Goal: Task Accomplishment & Management: Complete application form

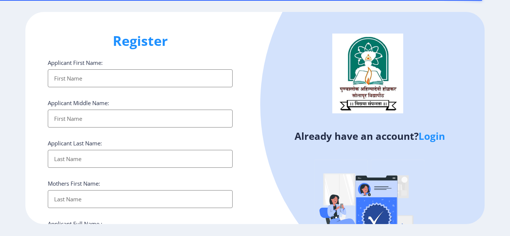
select select
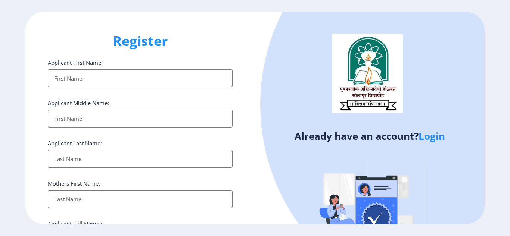
type input "[PERSON_NAME][EMAIL_ADDRESS][DOMAIN_NAME]"
click at [434, 138] on ngx-register "Register Applicant First Name: Applicant Middle Name: Applicant Last Name: Moth…" at bounding box center [255, 118] width 510 height 213
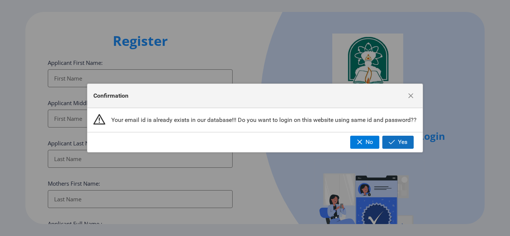
click at [401, 140] on span "Yes" at bounding box center [402, 142] width 9 height 7
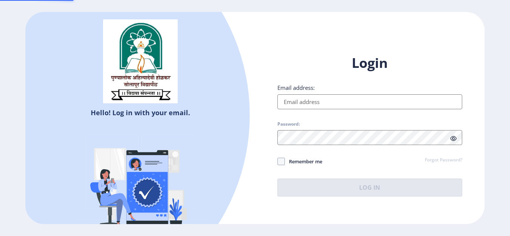
type input "[PERSON_NAME][EMAIL_ADDRESS][DOMAIN_NAME]"
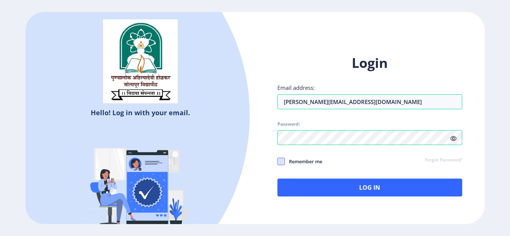
click at [281, 162] on span at bounding box center [281, 161] width 7 height 7
click at [278, 162] on input "Remember me" at bounding box center [278, 161] width 0 height 0
checkbox input "true"
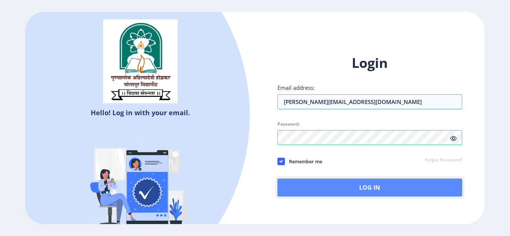
click at [362, 185] on button "Log In" at bounding box center [370, 188] width 185 height 18
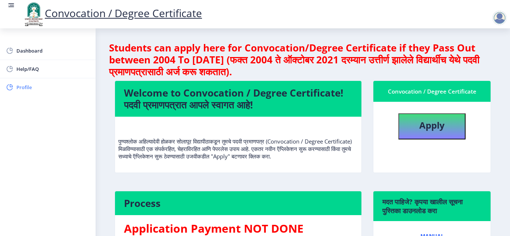
click at [30, 88] on span "Profile" at bounding box center [52, 87] width 73 height 9
select select
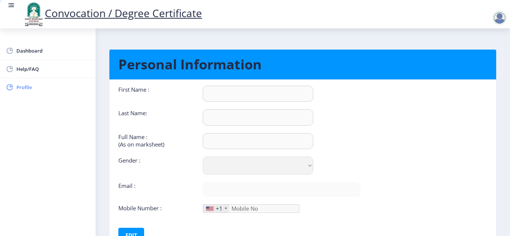
type input "SHRADDHA"
type input "DHOKTE"
type input "DHOKTE SHRADDHA AJIT"
select select "Female"
type input "[PERSON_NAME][EMAIL_ADDRESS][DOMAIN_NAME]"
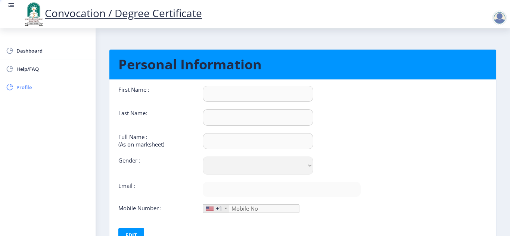
type input "7498348719"
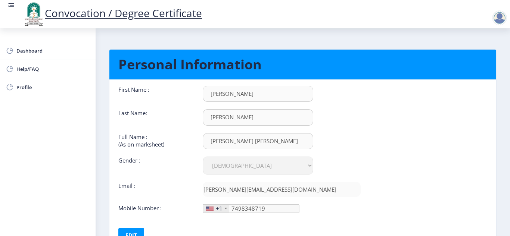
click at [498, 214] on nb-card-body "First Name : SHRADDHA Last Name: DHOKTE Full Name : (As on marksheet) DHOKTE SH…" at bounding box center [303, 164] width 398 height 169
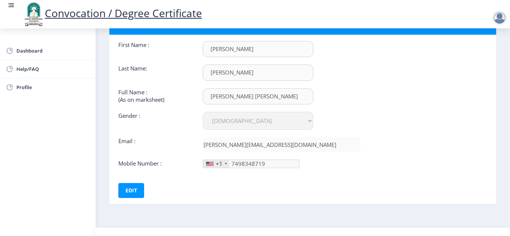
scroll to position [59, 0]
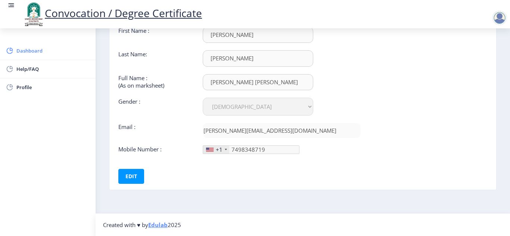
click at [28, 52] on span "Dashboard" at bounding box center [52, 50] width 73 height 9
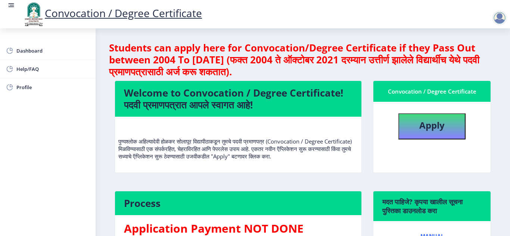
click at [504, 151] on nb-layout-column "Students can apply here for Convocation/Degree Certificate if they Pass Out bet…" at bounding box center [303, 183] width 415 height 311
click at [415, 126] on button "Apply" at bounding box center [432, 127] width 67 height 26
select select
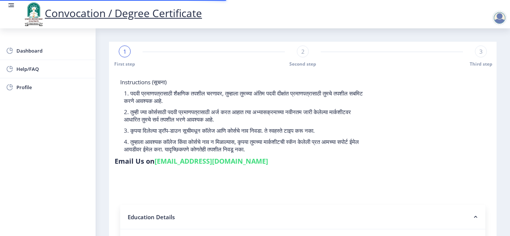
type input "200803250033237"
select select "Regular"
select select "2011"
select select "October"
select select "PASS CLASS"
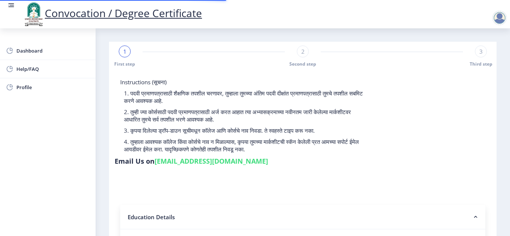
type input "041079"
type input "SHRADDHA AJIT DHOKTE"
type input "SUNITA"
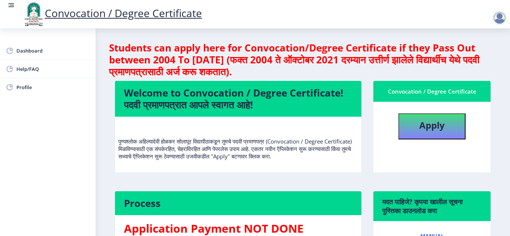
click at [11, 5] on rect at bounding box center [12, 5] width 4 height 1
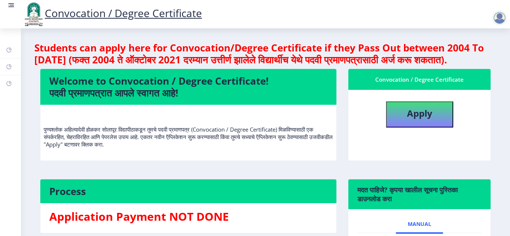
click at [11, 5] on rect at bounding box center [12, 5] width 4 height 1
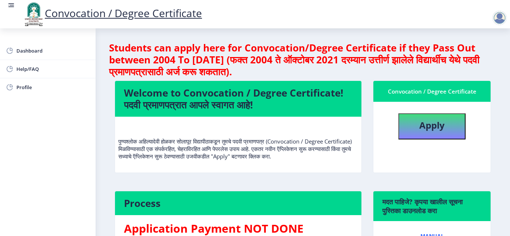
select select
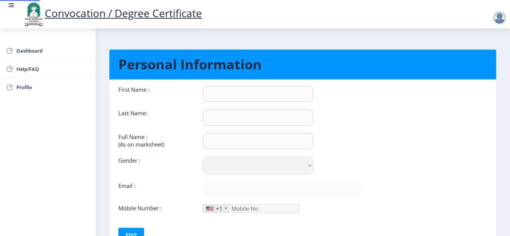
type input "SHRADDHA"
type input "DHOKTE"
type input "DHOKTE SHRADDHA AJIT"
select select "Female"
type input "[PERSON_NAME][EMAIL_ADDRESS][DOMAIN_NAME]"
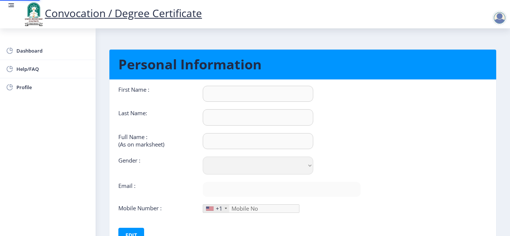
type input "7498348719"
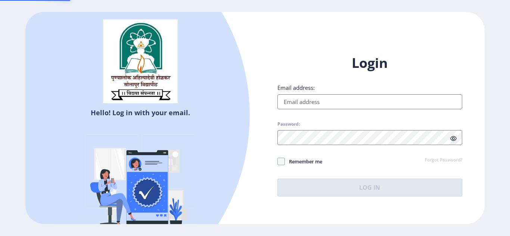
type input "[PERSON_NAME][EMAIL_ADDRESS][DOMAIN_NAME]"
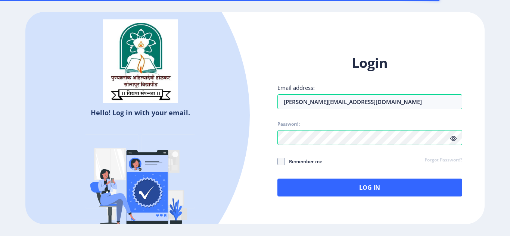
select select
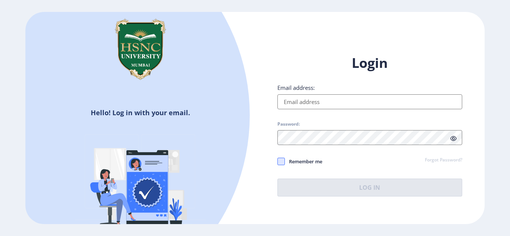
click at [279, 161] on span at bounding box center [281, 161] width 7 height 7
click at [278, 161] on input "Remember me" at bounding box center [278, 161] width 0 height 0
checkbox input "true"
click at [309, 101] on input "Email address:" at bounding box center [370, 102] width 185 height 15
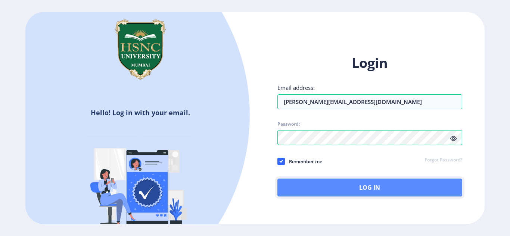
click at [347, 193] on button "Log In" at bounding box center [370, 188] width 185 height 18
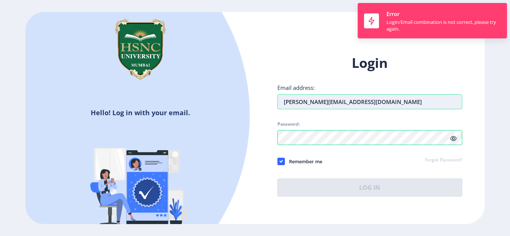
click at [373, 98] on input "[PERSON_NAME][EMAIL_ADDRESS][DOMAIN_NAME]" at bounding box center [370, 102] width 185 height 15
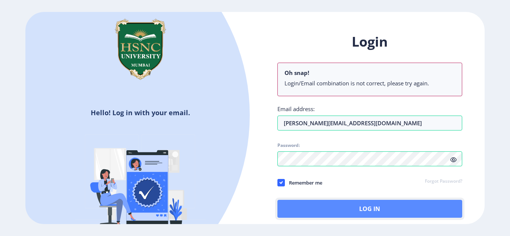
click at [343, 215] on button "Log In" at bounding box center [370, 209] width 185 height 18
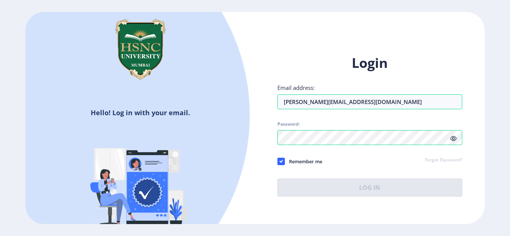
click at [453, 142] on span at bounding box center [454, 138] width 6 height 7
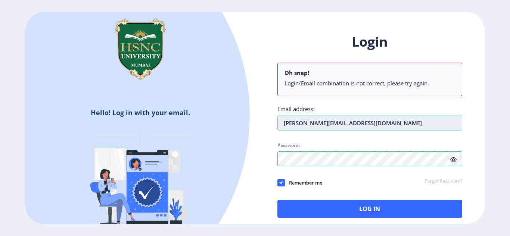
click at [360, 120] on input "Shraddha.mahi1991@gmil.com" at bounding box center [370, 123] width 185 height 15
type input "[PERSON_NAME][EMAIL_ADDRESS][DOMAIN_NAME]"
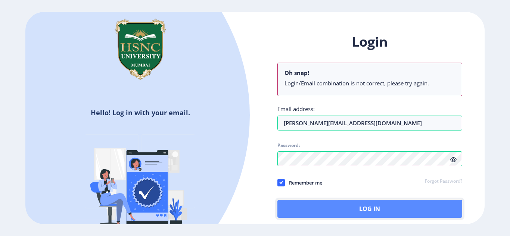
click at [372, 210] on button "Log In" at bounding box center [370, 209] width 185 height 18
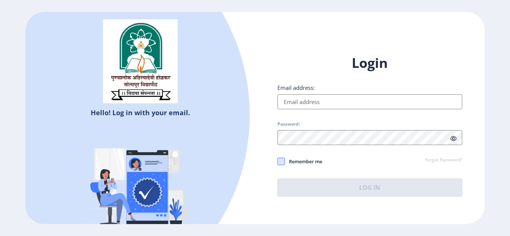
type input "[PERSON_NAME][EMAIL_ADDRESS][DOMAIN_NAME]"
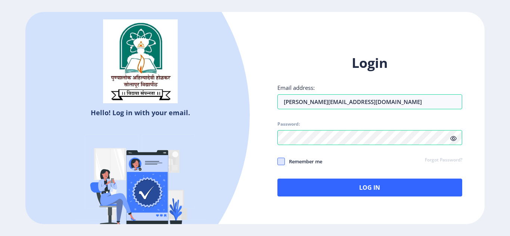
click at [283, 160] on span at bounding box center [281, 161] width 7 height 7
click at [278, 161] on input "Remember me" at bounding box center [278, 161] width 0 height 0
checkbox input "true"
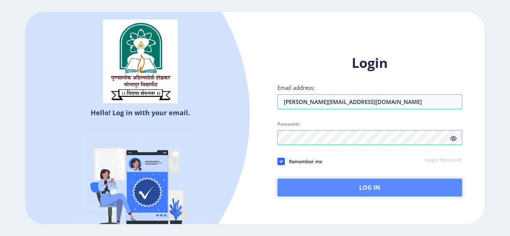
click at [360, 186] on button "Log In" at bounding box center [370, 188] width 185 height 18
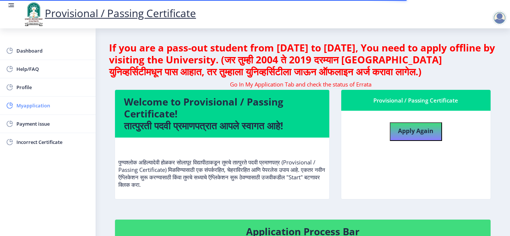
click at [44, 106] on span "Myapplication" at bounding box center [52, 105] width 73 height 9
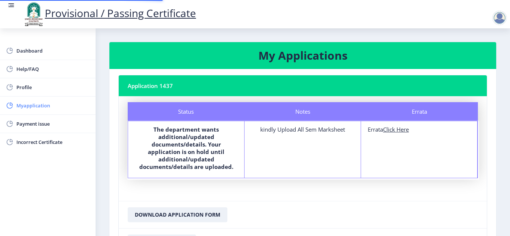
click at [44, 106] on span "Myapplication" at bounding box center [52, 105] width 73 height 9
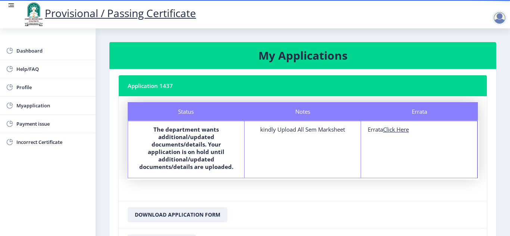
click at [402, 130] on u "Click Here" at bounding box center [396, 129] width 26 height 7
select select
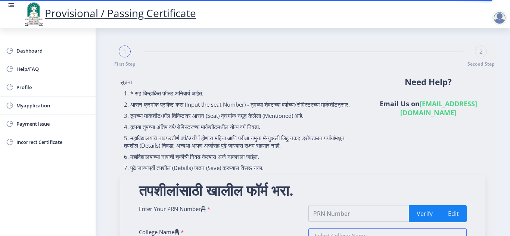
type input "2008032500033237"
type input "A R BURLA MAHILA VARISHTHA MAHAVIDYALAYA SOLAUR"
type input "Bachelor of Commerce"
type input "DHOKTE SHRADDHA AJIT"
type input "SUNITA"
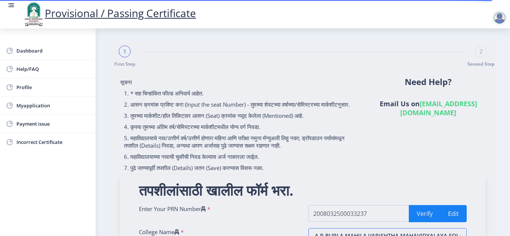
type input "B .COM"
type input "degree certificate"
type input "041079"
select select "PASS CLASS"
select select "Regular"
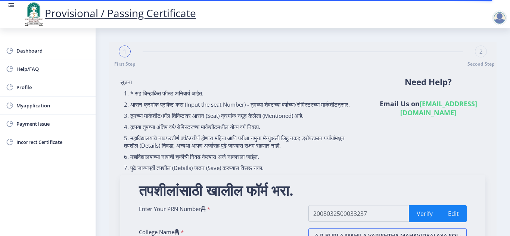
select select "ATKT"
select select "2011"
select select "October"
select select "Yearly"
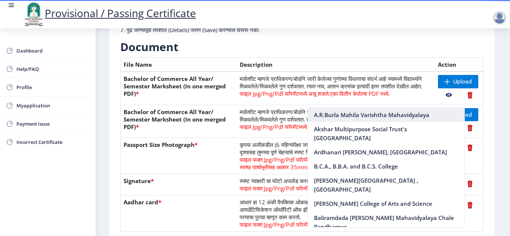
click at [376, 112] on nb-option "A.R.Burla Mahila Varishtha Mahavidyalaya" at bounding box center [386, 115] width 157 height 14
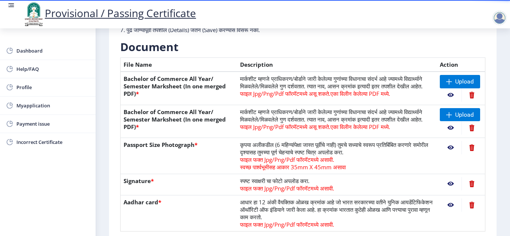
click at [507, 232] on nb-layout-column "First Step 2 Second Step सूचना 1. कागदपत्रे फक्त jpg/jpeg/png किंवा pdf फॉरमॅटम…" at bounding box center [303, 92] width 415 height 421
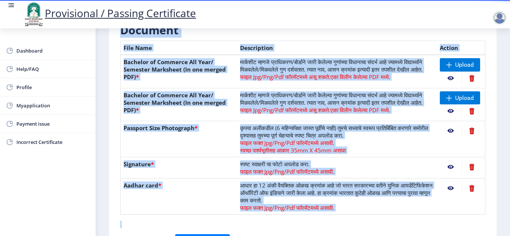
click at [507, 232] on nb-layout-column "First Step 2 Second Step सूचना 1. कागदपत्रे फक्त jpg/jpeg/png किंवा pdf फॉरमॅटम…" at bounding box center [303, 75] width 415 height 421
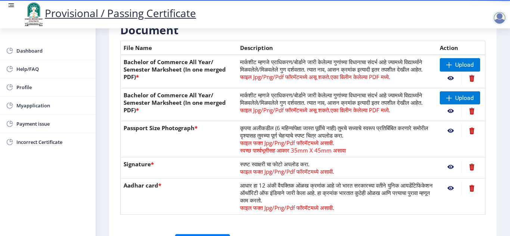
click at [507, 232] on nb-layout-column "First Step 2 Second Step सूचना 1. कागदपत्रे फक्त jpg/jpeg/png किंवा pdf फॉरमॅटम…" at bounding box center [303, 75] width 415 height 421
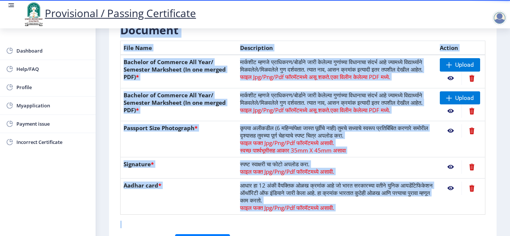
click at [507, 232] on nb-layout-column "First Step 2 Second Step सूचना 1. कागदपत्रे फक्त jpg/jpeg/png किंवा pdf फॉरमॅटम…" at bounding box center [303, 75] width 415 height 421
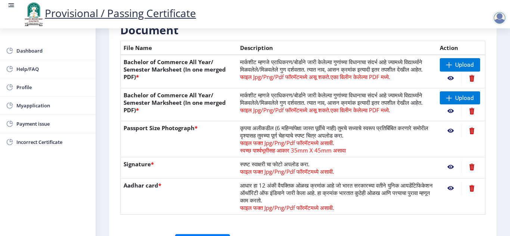
click at [449, 78] on nb-action at bounding box center [451, 78] width 22 height 13
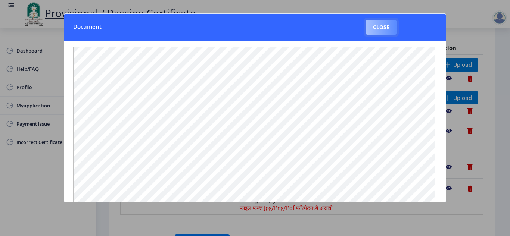
click at [384, 28] on button "Close" at bounding box center [381, 27] width 31 height 15
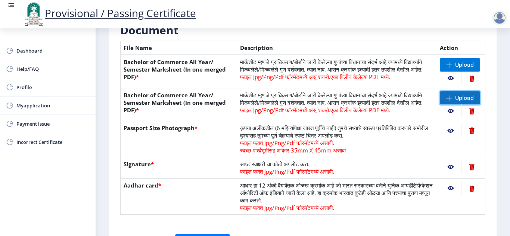
click at [457, 102] on span "Upload" at bounding box center [464, 98] width 19 height 7
click at [448, 116] on nb-action at bounding box center [451, 111] width 22 height 13
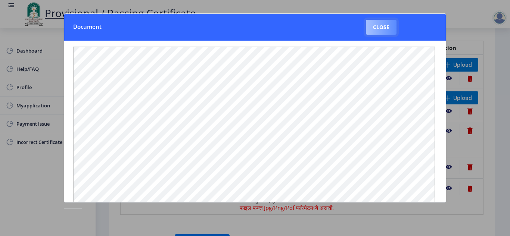
click at [375, 26] on button "Close" at bounding box center [381, 27] width 31 height 15
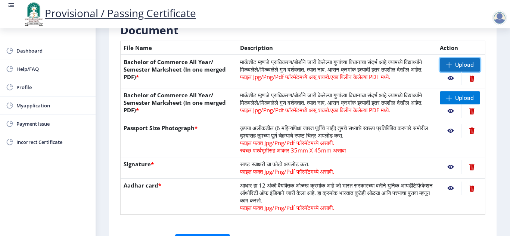
click at [457, 64] on span "Upload" at bounding box center [464, 64] width 19 height 7
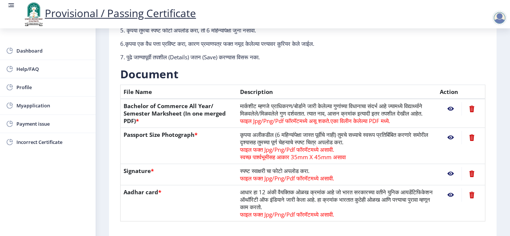
scroll to position [118, 0]
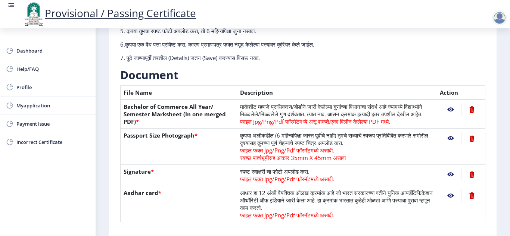
click at [451, 107] on nb-action at bounding box center [451, 109] width 22 height 13
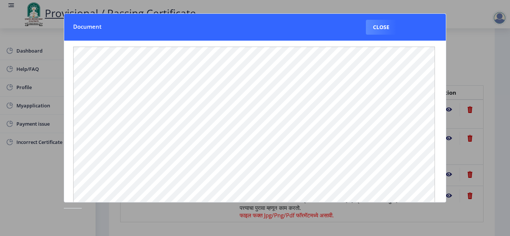
click at [451, 107] on div at bounding box center [255, 118] width 510 height 236
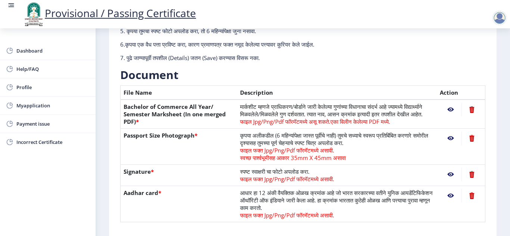
click at [451, 107] on nb-action at bounding box center [451, 109] width 22 height 13
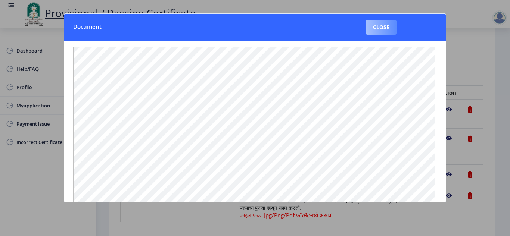
click at [389, 24] on button "Close" at bounding box center [381, 27] width 31 height 15
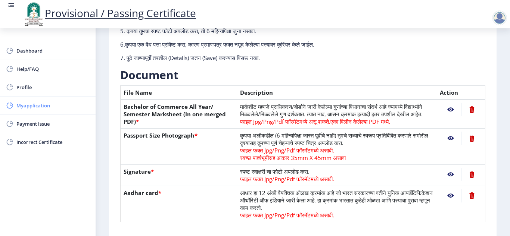
click at [34, 109] on span "Myapplication" at bounding box center [52, 105] width 73 height 9
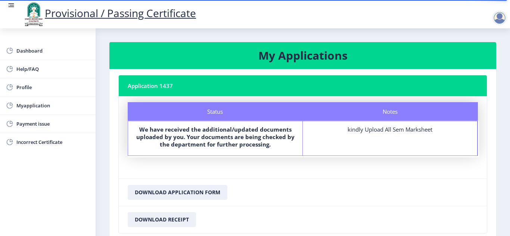
click at [382, 131] on div "kindly Upload All Sem Marksheet" at bounding box center [390, 129] width 161 height 7
click at [18, 140] on span "Incorrect Certificate" at bounding box center [52, 142] width 73 height 9
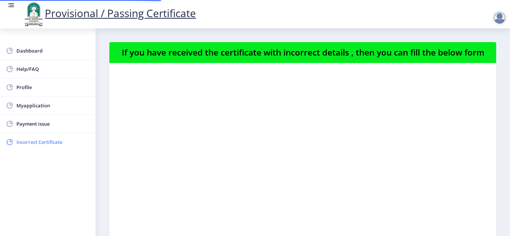
select select
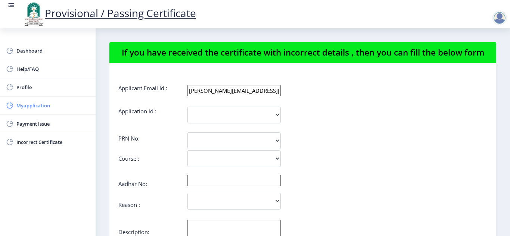
click at [28, 107] on span "Myapplication" at bounding box center [52, 105] width 73 height 9
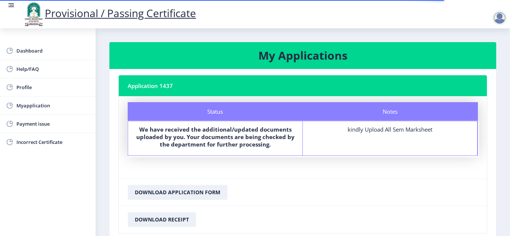
click at [506, 232] on nb-layout-column "My Applications Application 1437 Status Notes Status We have received the addit…" at bounding box center [303, 147] width 415 height 239
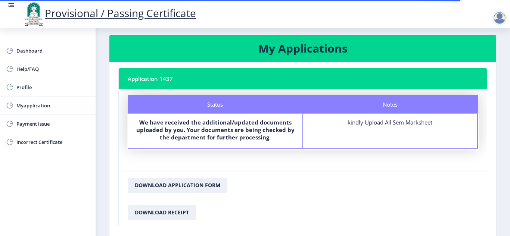
drag, startPoint x: 506, startPoint y: 232, endPoint x: 267, endPoint y: 219, distance: 239.4
click at [267, 219] on nb-layout-column "My Applications Application 1437 Status Notes Status We have received the addit…" at bounding box center [303, 140] width 415 height 239
click at [178, 183] on button "Download Application Form" at bounding box center [178, 185] width 100 height 15
click at [27, 145] on span "Incorrect Certificate" at bounding box center [52, 142] width 73 height 9
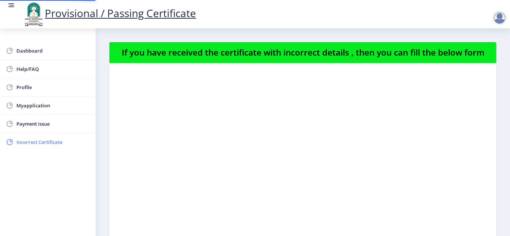
select select
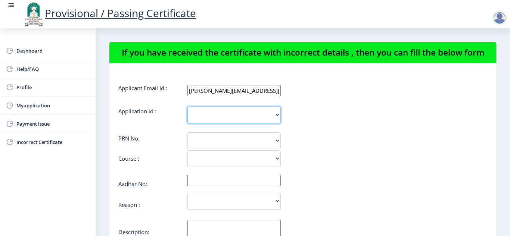
click at [239, 114] on select "1437" at bounding box center [234, 115] width 93 height 17
select select "1437"
click at [188, 107] on select "1437" at bounding box center [234, 115] width 93 height 17
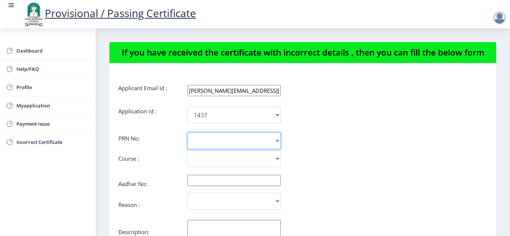
click at [228, 141] on select at bounding box center [234, 141] width 93 height 17
click at [213, 159] on select "Bachelor of Commerce" at bounding box center [234, 159] width 93 height 17
select select "Bachelor of Commerce"
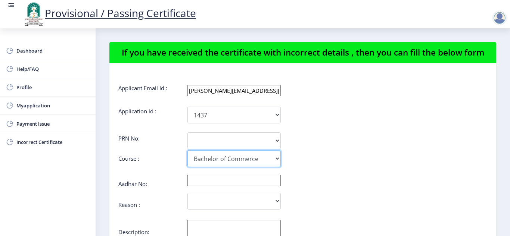
click at [188, 151] on select "Bachelor of Commerce" at bounding box center [234, 159] width 93 height 17
click at [228, 185] on input "text" at bounding box center [234, 180] width 93 height 11
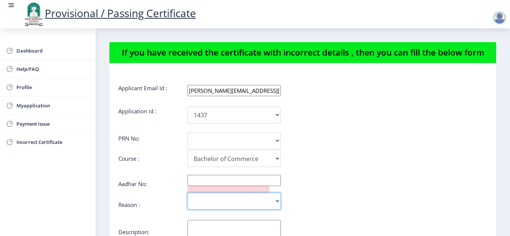
click at [211, 204] on select "Incorrect Course Name Incorrect Name/ Fathers Name Others" at bounding box center [234, 201] width 93 height 17
click at [37, 55] on span "Dashboard" at bounding box center [52, 50] width 73 height 9
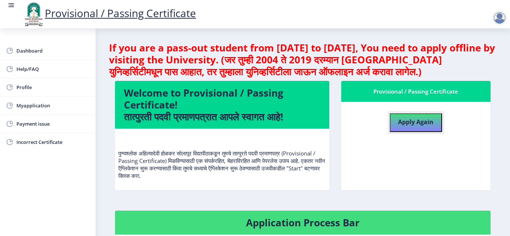
click at [414, 121] on b "Apply Again" at bounding box center [415, 122] width 35 height 8
select select
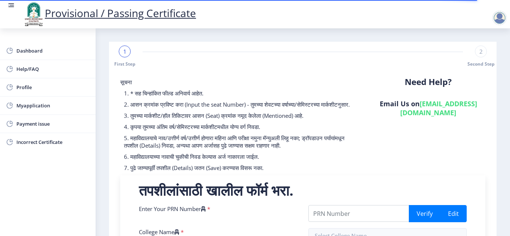
click at [370, 220] on input "Enter Your PRN Number" at bounding box center [359, 213] width 101 height 17
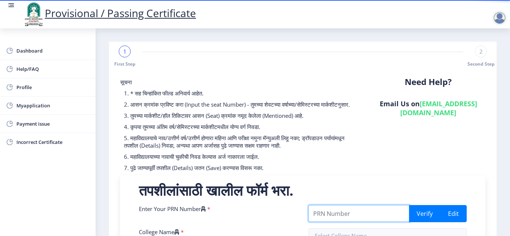
type input "2008032500033237"
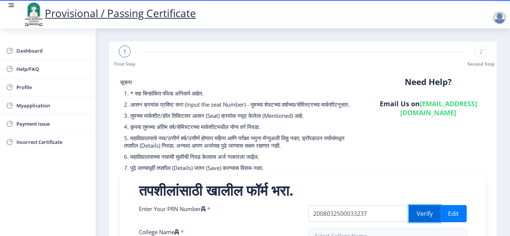
click at [418, 223] on button "Verify" at bounding box center [425, 213] width 32 height 17
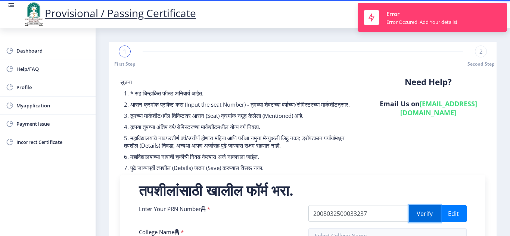
click at [418, 223] on button "Verify" at bounding box center [425, 213] width 32 height 17
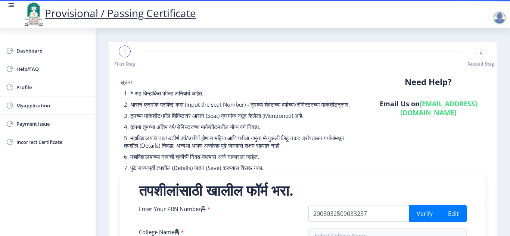
click at [35, 110] on span "Myapplication" at bounding box center [52, 105] width 73 height 9
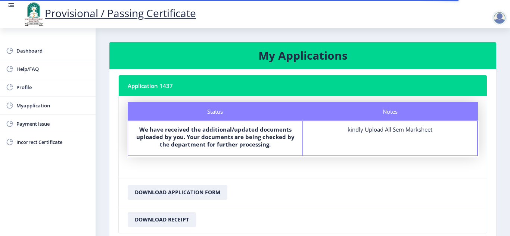
click at [198, 135] on b "We have received the additional/updated documents uploaded by you. Your documen…" at bounding box center [215, 137] width 158 height 22
click at [370, 83] on nb-card-header "Application 1437" at bounding box center [303, 85] width 368 height 21
click at [362, 131] on div "kindly Upload All Sem Marksheet" at bounding box center [390, 129] width 161 height 7
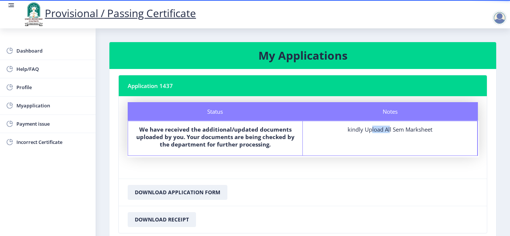
click at [362, 131] on div "kindly Upload All Sem Marksheet" at bounding box center [390, 129] width 161 height 7
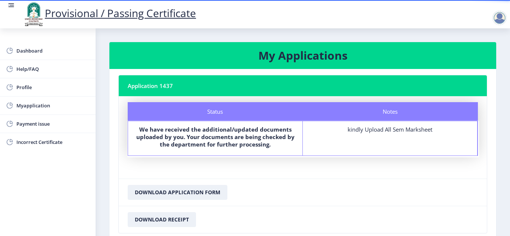
click at [480, 117] on nb-card-body "Status Notes Status We have received the additional/updated documents uploaded …" at bounding box center [303, 137] width 368 height 83
click at [193, 193] on button "Download Application Form" at bounding box center [178, 192] width 100 height 15
click at [504, 228] on nb-layout-column "My Applications Application 1437 Status Notes Status We have received the addit…" at bounding box center [303, 147] width 415 height 239
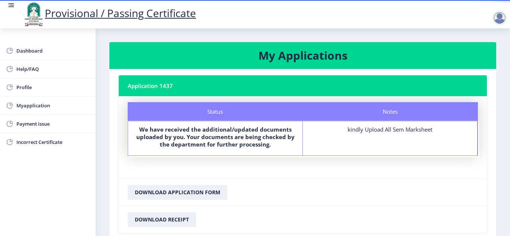
click at [504, 228] on nb-layout-column "My Applications Application 1437 Status Notes Status We have received the addit…" at bounding box center [303, 147] width 415 height 239
click at [59, 107] on span "Myapplication" at bounding box center [52, 105] width 73 height 9
click at [19, 50] on span "Dashboard" at bounding box center [52, 50] width 73 height 9
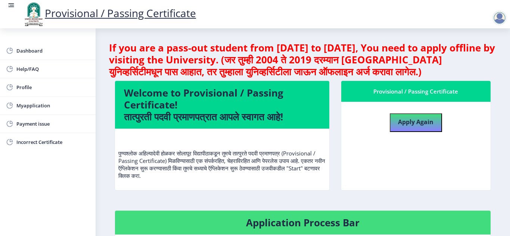
click at [284, 216] on nb-card-header "Application Process Bar" at bounding box center [303, 223] width 376 height 24
click at [328, 223] on h4 "Application Process Bar" at bounding box center [303, 223] width 358 height 12
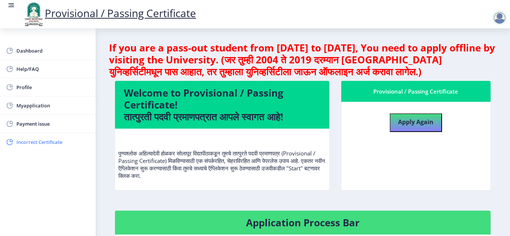
click at [25, 146] on span "Incorrect Certificate" at bounding box center [52, 142] width 73 height 9
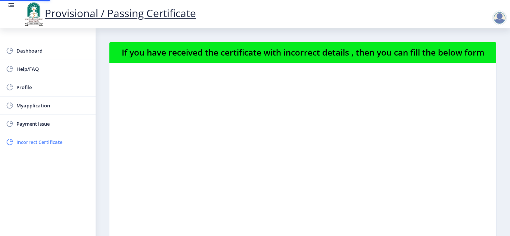
select select
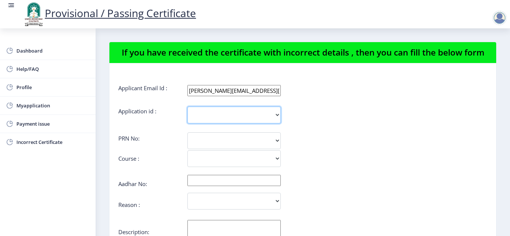
click at [197, 114] on select "1437" at bounding box center [234, 115] width 93 height 17
select select "1437"
click at [188, 107] on select "1437" at bounding box center [234, 115] width 93 height 17
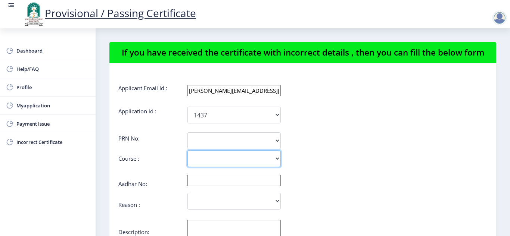
click at [205, 154] on select "Bachelor of Commerce" at bounding box center [234, 159] width 93 height 17
select select "Bachelor of Commerce"
click at [188, 151] on select "Bachelor of Commerce" at bounding box center [234, 159] width 93 height 17
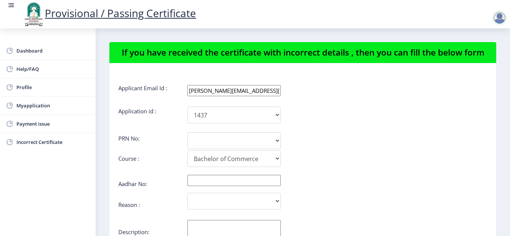
click at [211, 178] on input "text" at bounding box center [234, 180] width 93 height 11
click at [204, 202] on select "Incorrect Course Name Incorrect Name/ Fathers Name Others" at bounding box center [234, 201] width 93 height 17
select select "Others"
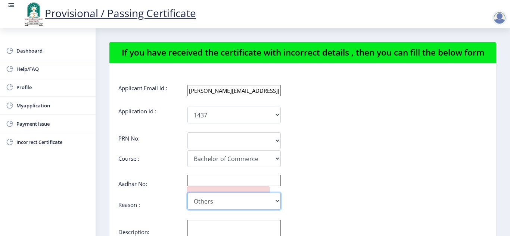
click at [188, 193] on select "Incorrect Course Name Incorrect Name/ Fathers Name Others" at bounding box center [234, 201] width 93 height 17
click at [499, 219] on nb-layout-column "If you have received the certificate with incorrect details , then you can fill…" at bounding box center [303, 152] width 415 height 248
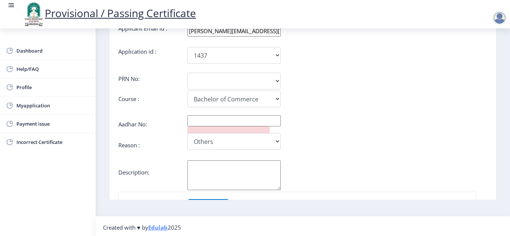
scroll to position [62, 0]
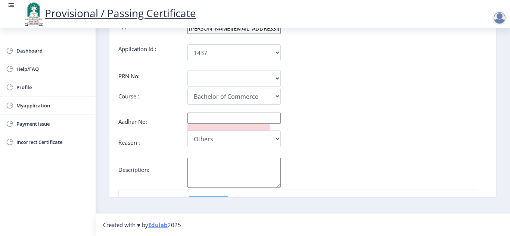
click at [232, 163] on textarea "Aadhar No:" at bounding box center [234, 173] width 93 height 30
click at [220, 71] on select at bounding box center [234, 78] width 93 height 17
click at [206, 79] on select at bounding box center [234, 78] width 93 height 17
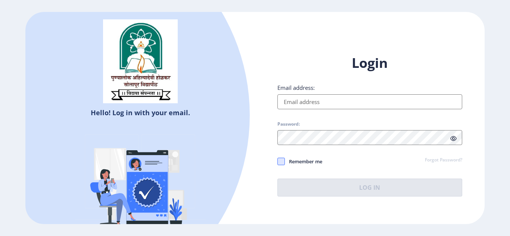
type input "[PERSON_NAME][EMAIL_ADDRESS][DOMAIN_NAME]"
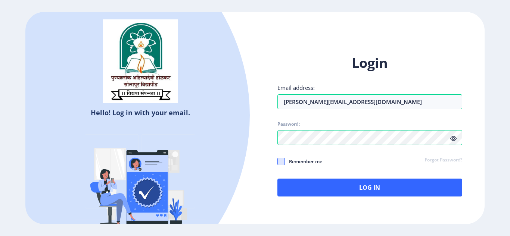
click at [282, 161] on span at bounding box center [281, 161] width 7 height 7
click at [278, 161] on input "Remember me" at bounding box center [278, 161] width 0 height 0
checkbox input "true"
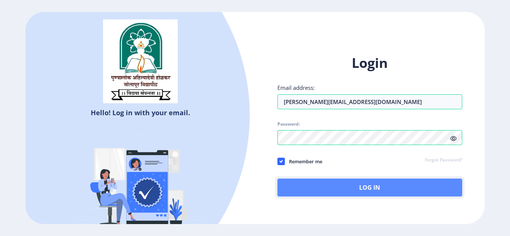
click at [340, 187] on button "Log In" at bounding box center [370, 188] width 185 height 18
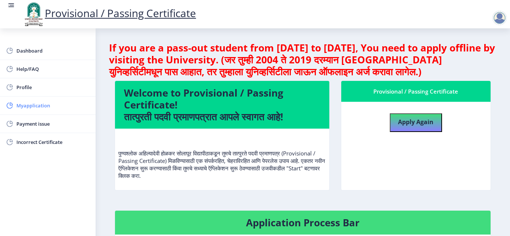
click at [37, 103] on span "Myapplication" at bounding box center [52, 105] width 73 height 9
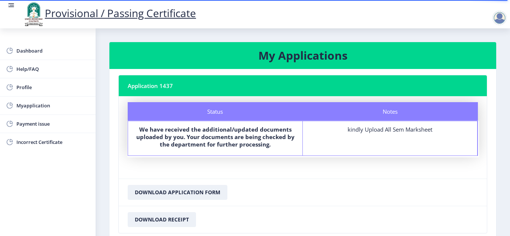
click at [498, 16] on div at bounding box center [499, 17] width 15 height 15
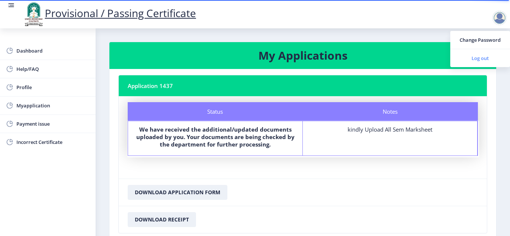
click at [486, 59] on span "Log out" at bounding box center [481, 58] width 48 height 9
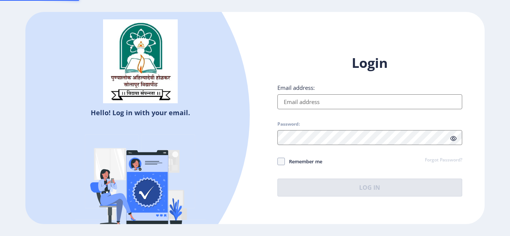
type input "[PERSON_NAME][EMAIL_ADDRESS][DOMAIN_NAME]"
